Goal: Task Accomplishment & Management: Use online tool/utility

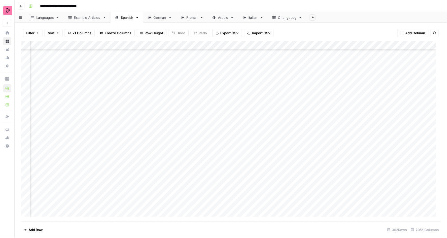
scroll to position [2236, 462]
click at [184, 86] on div "Add Column" at bounding box center [231, 131] width 420 height 180
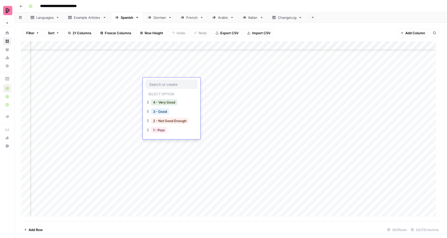
click at [213, 86] on div "Add Column" at bounding box center [231, 131] width 420 height 180
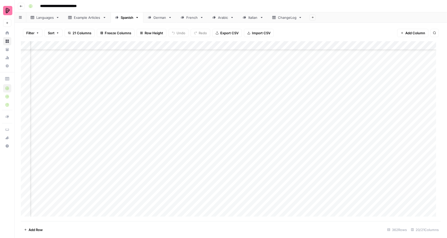
click at [213, 86] on div "Add Column" at bounding box center [231, 131] width 420 height 180
click at [185, 100] on div "Add Column" at bounding box center [231, 131] width 420 height 180
click at [203, 100] on div "Add Column" at bounding box center [231, 131] width 420 height 180
click at [184, 101] on div "Add Column" at bounding box center [231, 131] width 420 height 180
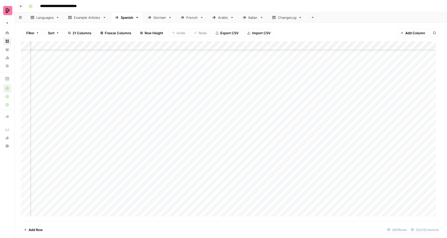
scroll to position [2871, 479]
click at [189, 87] on div "Add Column" at bounding box center [231, 131] width 420 height 180
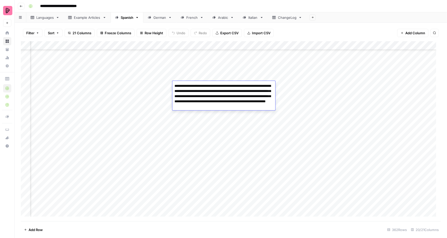
drag, startPoint x: 204, startPoint y: 84, endPoint x: 225, endPoint y: 89, distance: 21.3
click at [224, 89] on textarea "**********" at bounding box center [223, 96] width 103 height 28
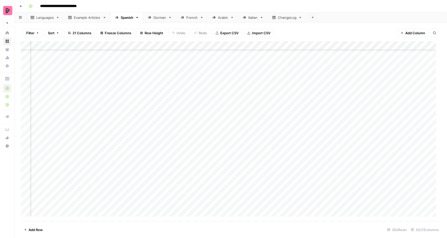
click at [48, 17] on div "Languages" at bounding box center [44, 17] width 17 height 5
click at [123, 23] on div "Filter Sort 4 Columns Freeze Columns Row Height Undo Redo Export CSV Import CSV…" at bounding box center [231, 130] width 432 height 215
click at [127, 17] on div "Spanish" at bounding box center [127, 17] width 13 height 5
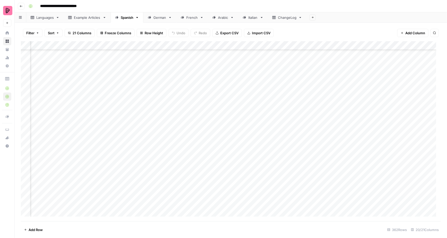
click at [262, 88] on div "Add Column" at bounding box center [231, 131] width 420 height 180
click at [298, 88] on div "Add Column" at bounding box center [231, 131] width 420 height 180
click at [219, 111] on div "Add Column" at bounding box center [231, 131] width 420 height 180
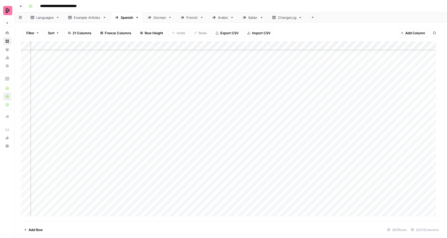
scroll to position [2592, 413]
click at [155, 21] on link "German" at bounding box center [159, 17] width 33 height 10
click at [164, 124] on div "Add Column" at bounding box center [231, 131] width 420 height 180
click at [300, 125] on div "Add Column" at bounding box center [231, 131] width 420 height 180
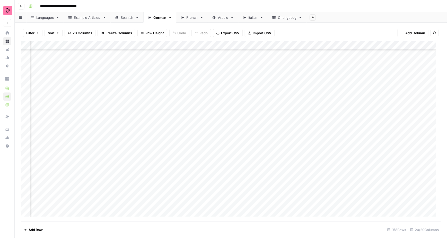
click at [337, 120] on div "Add Column" at bounding box center [231, 131] width 420 height 180
click at [239, 124] on div "Add Column" at bounding box center [231, 131] width 420 height 180
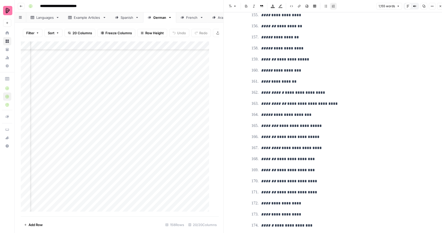
scroll to position [5, 0]
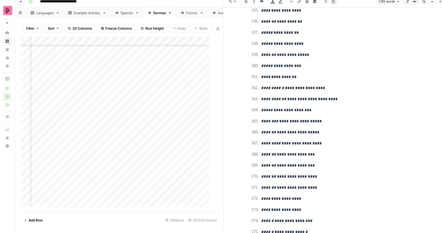
click at [440, 3] on icon "button" at bounding box center [440, 1] width 3 height 3
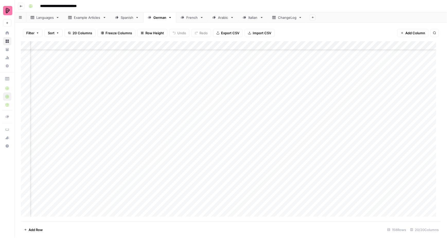
scroll to position [970, 90]
click at [206, 124] on div "Add Column" at bounding box center [231, 131] width 420 height 180
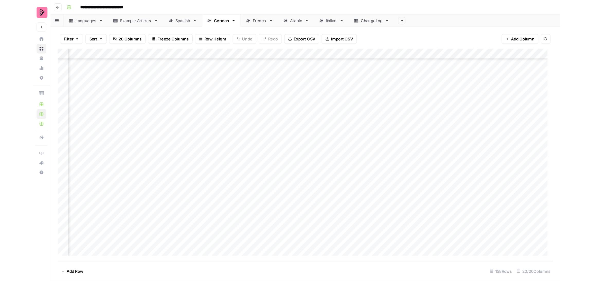
scroll to position [970, 198]
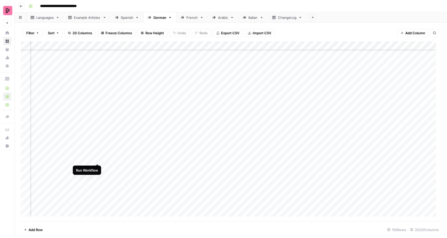
click at [97, 158] on div "Add Column" at bounding box center [231, 131] width 420 height 180
click at [97, 168] on div "Add Column" at bounding box center [231, 131] width 420 height 180
